Goal: Browse casually

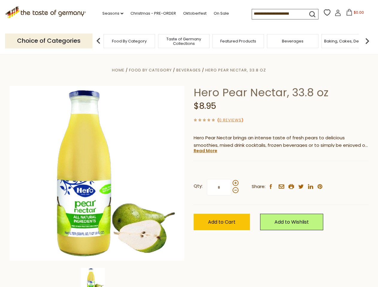
click at [189, 144] on div "Home Food By Category [GEOGRAPHIC_DATA] Hero Pear Nectar, 33.8 oz Hero Pear Nec…" at bounding box center [189, 181] width 368 height 230
click at [110, 13] on link "Seasons dropdown_arrow" at bounding box center [112, 13] width 21 height 7
click at [278, 14] on input at bounding box center [277, 13] width 51 height 8
click at [354, 14] on span "$0.00" at bounding box center [359, 12] width 10 height 5
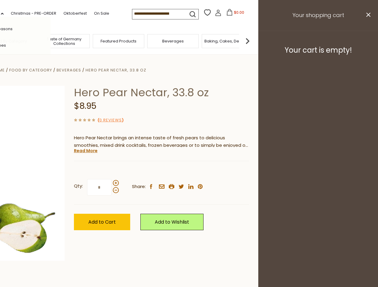
click at [51, 41] on div "All Seasons Recipes Game Day [DATE] [DATE] [DATE][PERSON_NAME] [DATE] Springfes…" at bounding box center [17, 144] width 68 height 254
click at [253, 41] on img at bounding box center [247, 41] width 12 height 12
click at [189, 171] on div "Home Food By Category [GEOGRAPHIC_DATA] Hero Pear Nectar, 33.8 oz Hero Pear Nec…" at bounding box center [69, 181] width 368 height 230
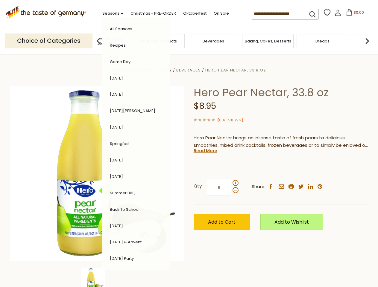
click at [97, 278] on div "Home Food By Category [GEOGRAPHIC_DATA] Hero Pear Nectar, 33.8 oz Hero Pear Nec…" at bounding box center [189, 181] width 368 height 230
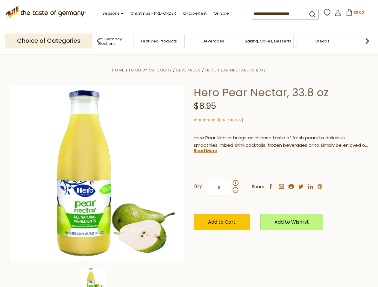
click at [97, 278] on img at bounding box center [93, 280] width 24 height 24
click at [205, 151] on link "Read More" at bounding box center [206, 151] width 24 height 6
